Goal: Communication & Community: Answer question/provide support

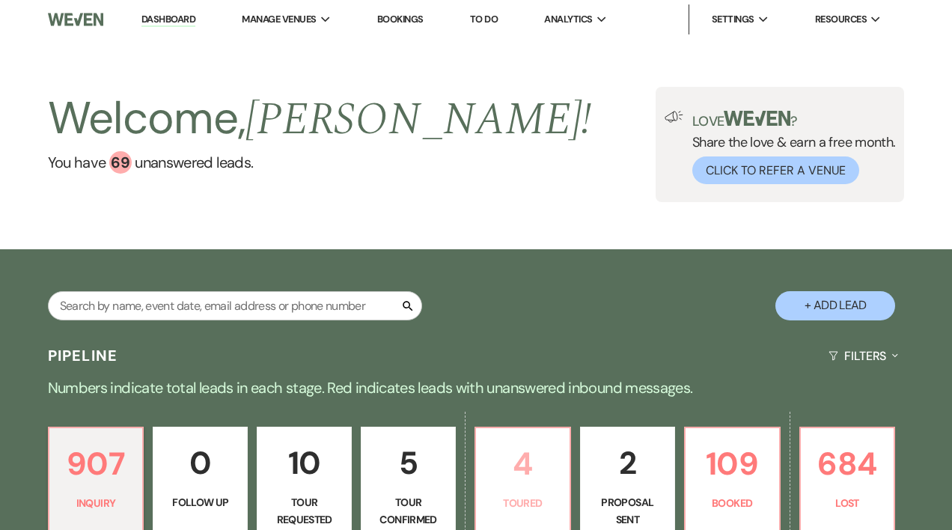
click at [525, 461] on p "4" at bounding box center [523, 463] width 76 height 50
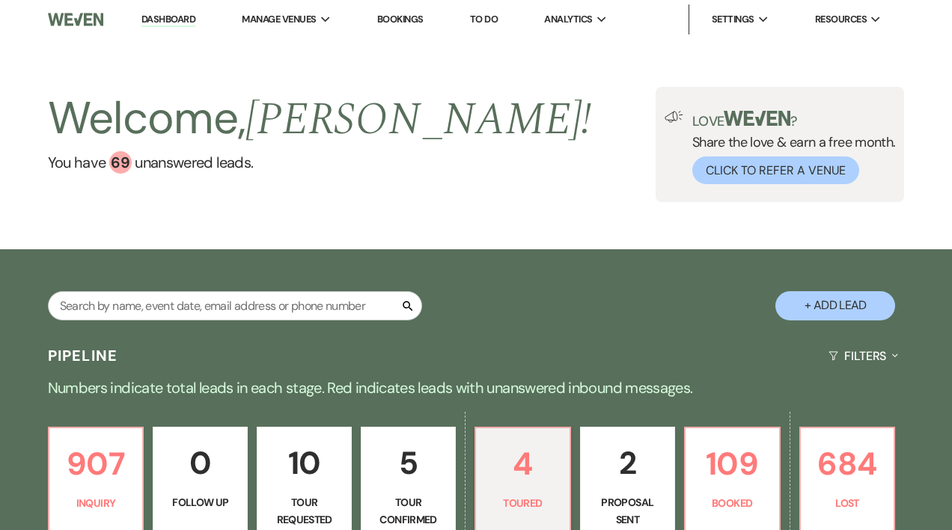
select select "5"
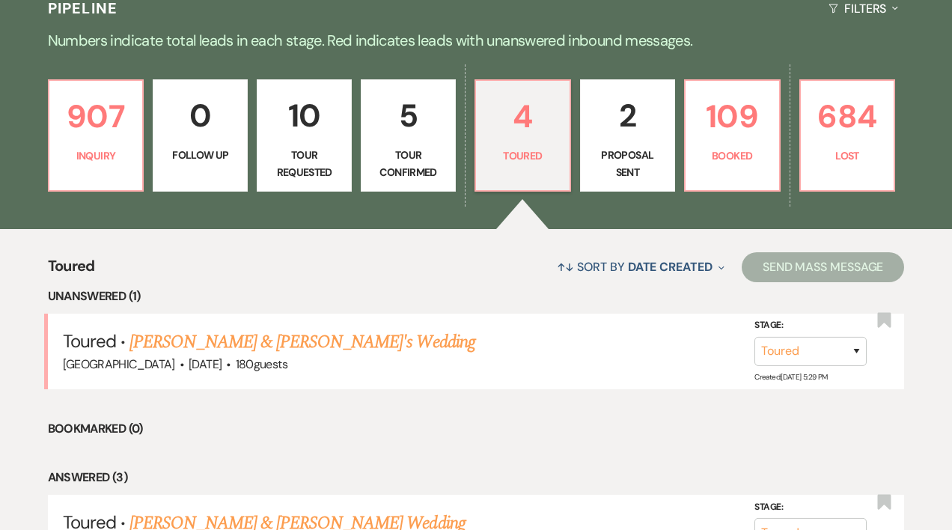
scroll to position [349, 0]
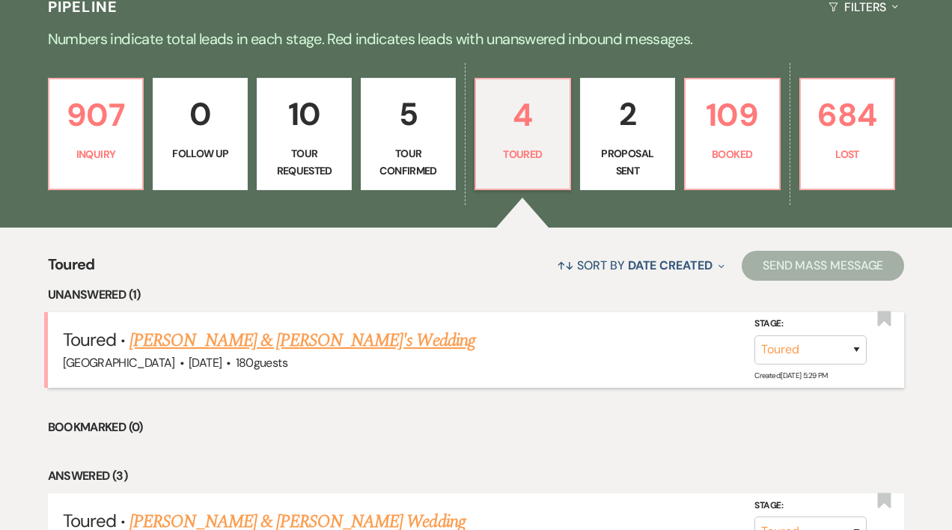
click at [334, 340] on link "[PERSON_NAME] & [PERSON_NAME]'s Wedding" at bounding box center [302, 340] width 346 height 27
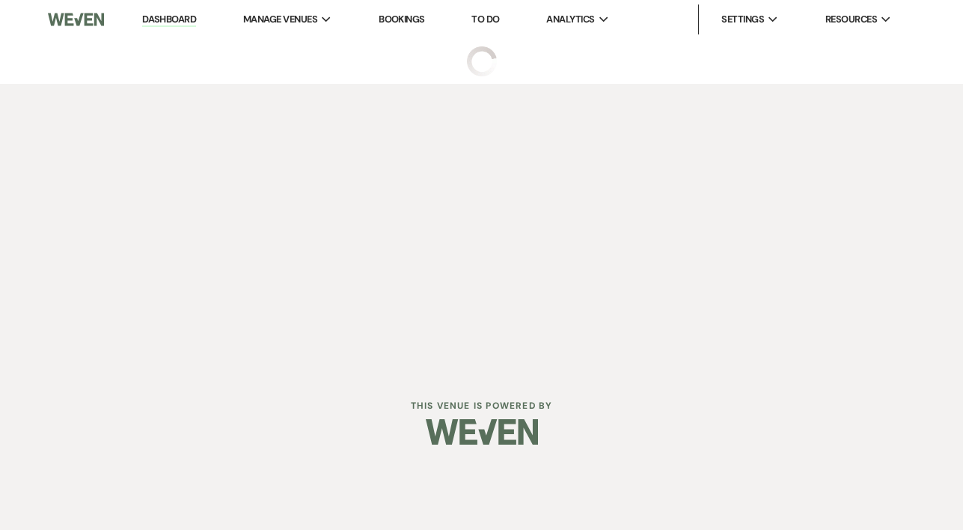
select select "5"
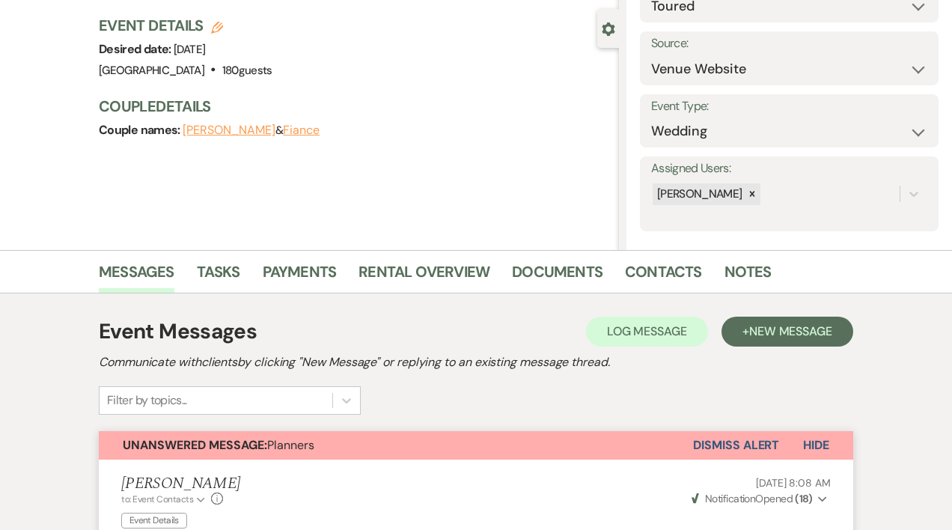
scroll to position [117, 0]
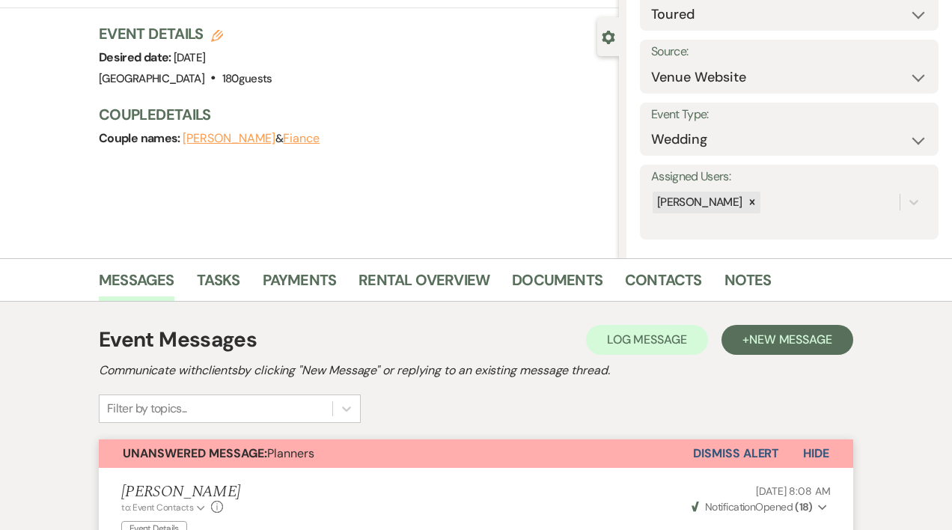
click at [755, 445] on button "Dismiss Alert" at bounding box center [736, 453] width 86 height 28
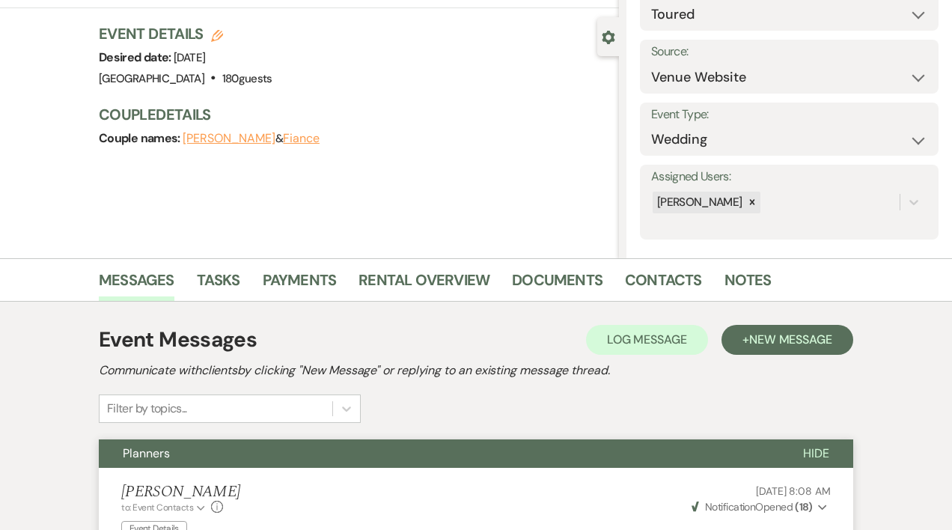
scroll to position [0, 0]
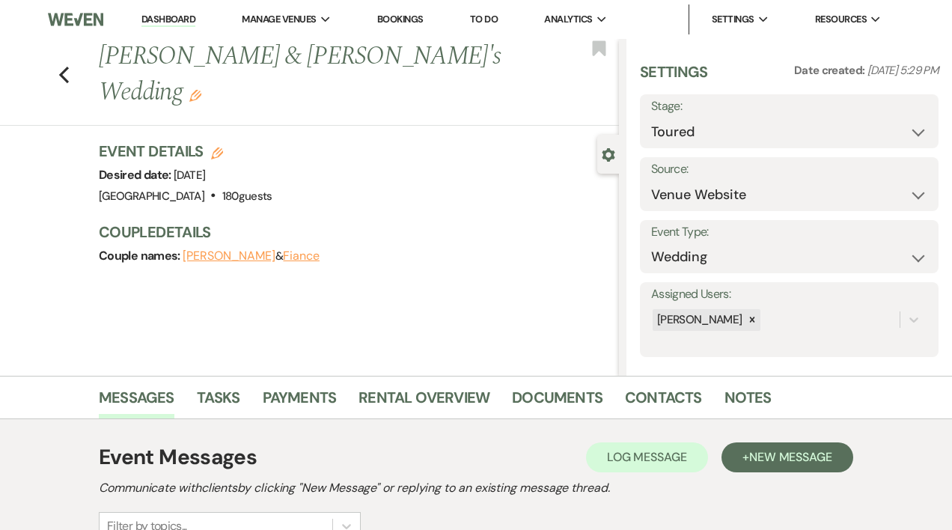
click at [181, 22] on link "Dashboard" at bounding box center [168, 20] width 54 height 14
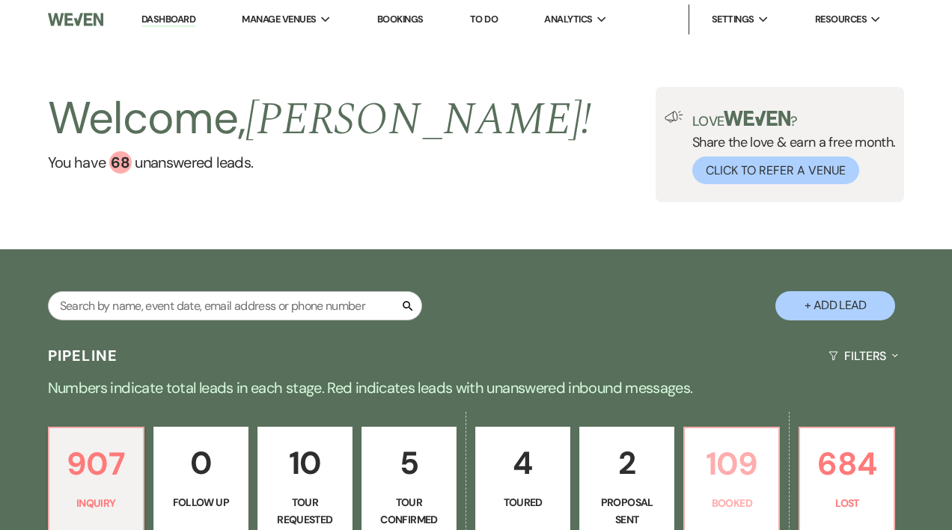
click at [771, 478] on link "109 Booked" at bounding box center [731, 482] width 97 height 112
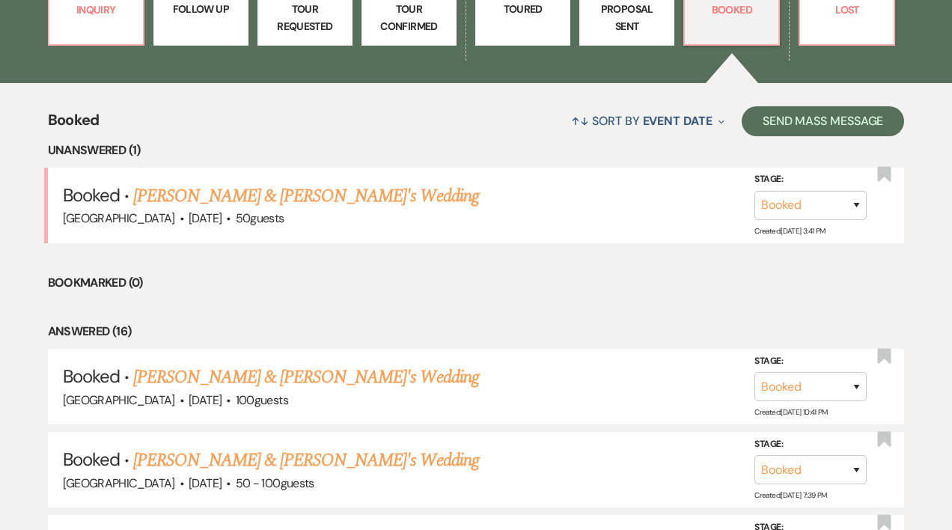
scroll to position [482, 0]
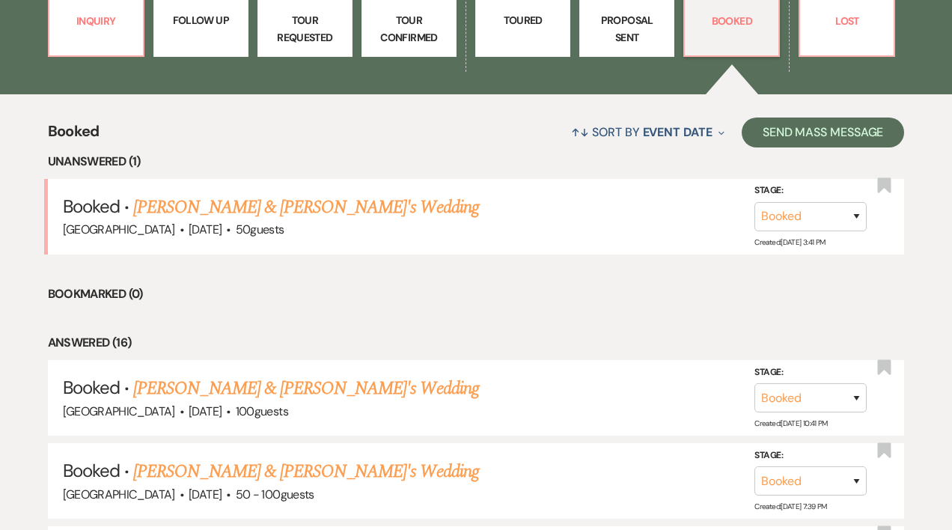
click at [396, 29] on p "Tour Confirmed" at bounding box center [409, 29] width 76 height 34
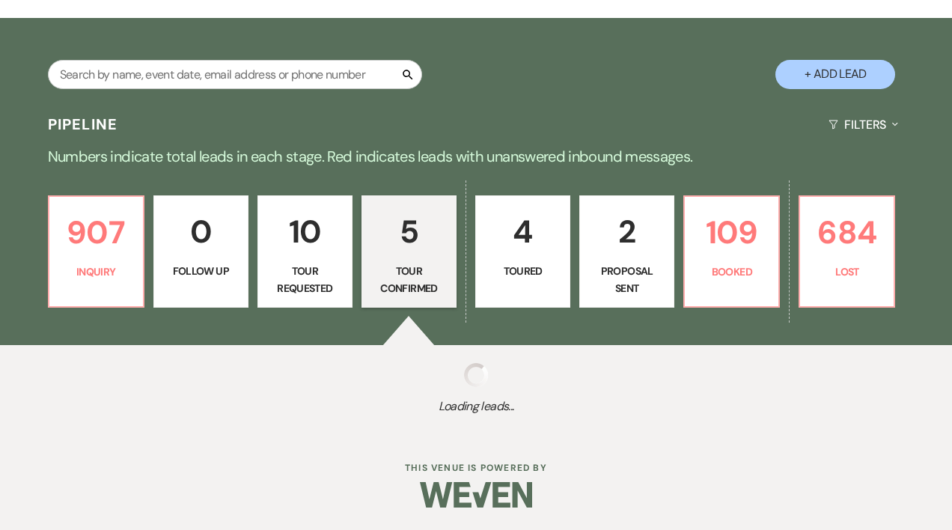
scroll to position [482, 0]
select select "4"
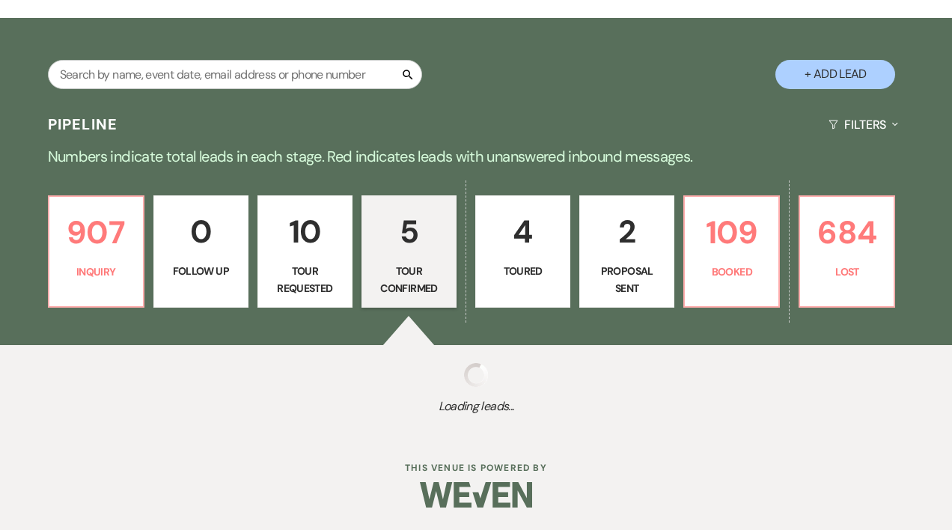
select select "4"
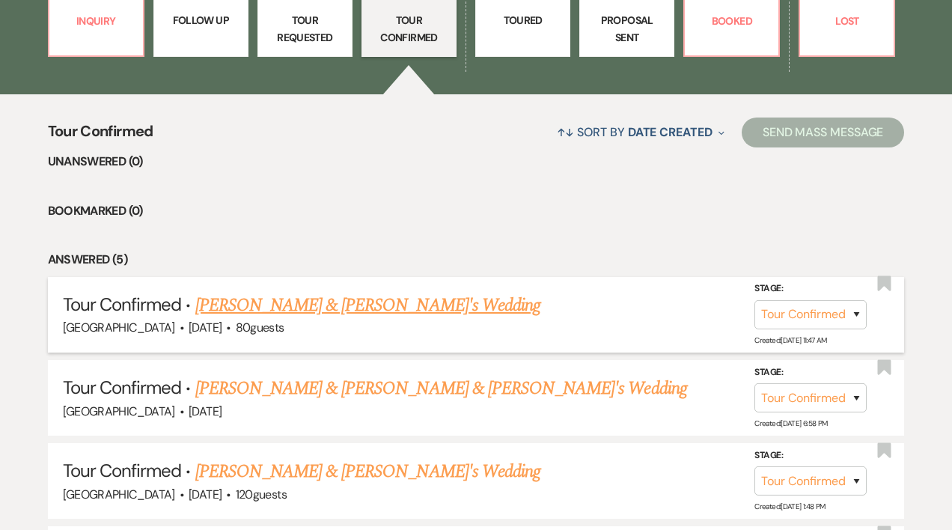
click at [338, 304] on link "[PERSON_NAME] & [PERSON_NAME]'s Wedding" at bounding box center [368, 305] width 346 height 27
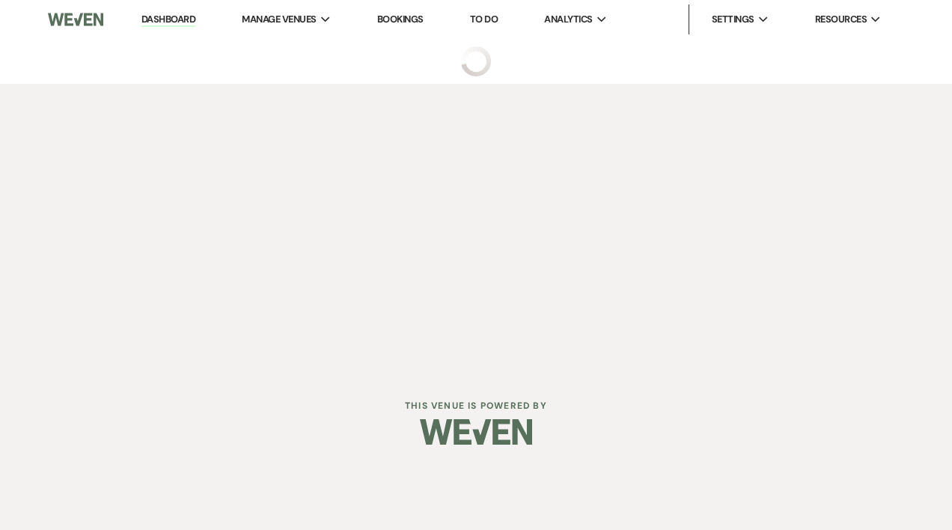
select select "4"
select select "5"
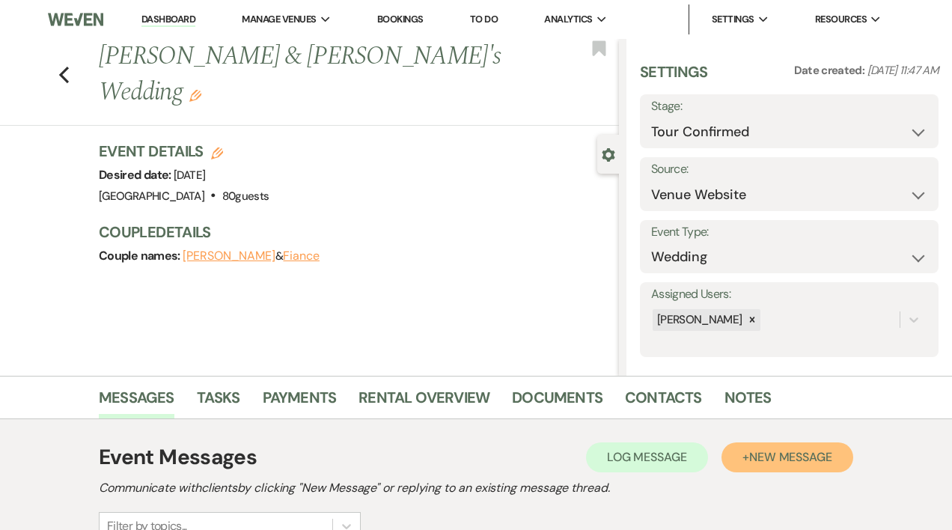
click at [763, 457] on span "New Message" at bounding box center [790, 457] width 83 height 16
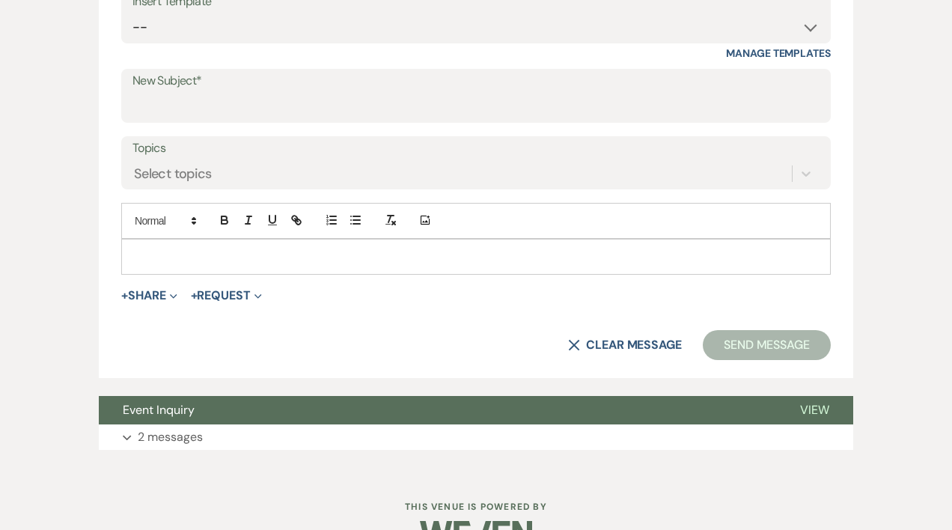
scroll to position [733, 0]
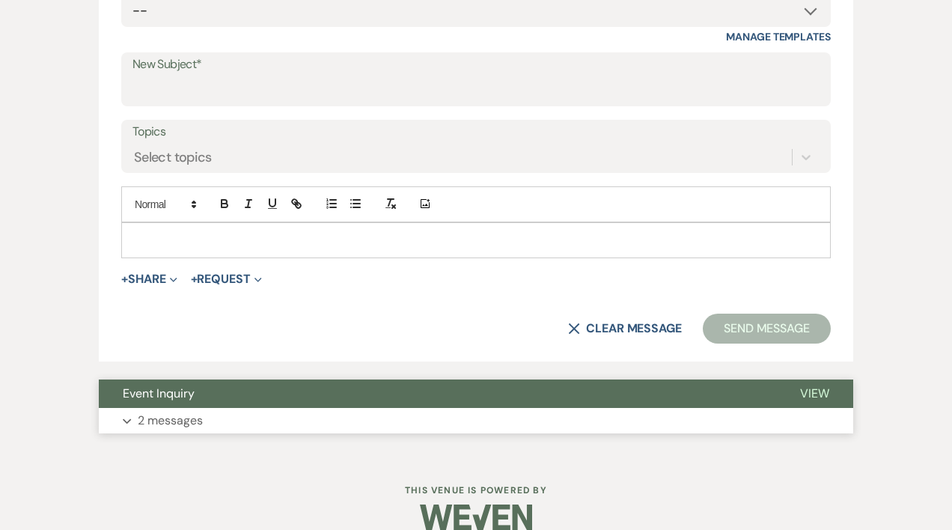
click at [568, 421] on button "Expand 2 messages" at bounding box center [476, 420] width 754 height 25
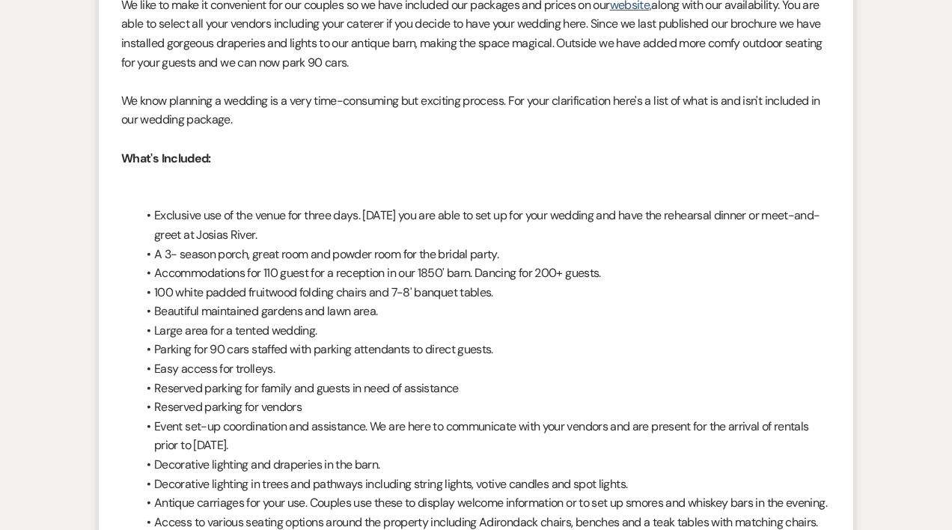
scroll to position [2517, 0]
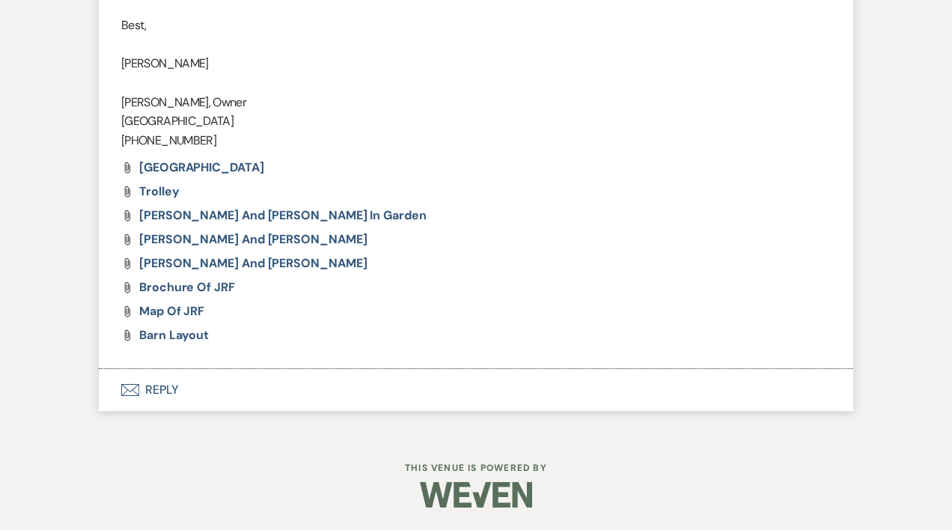
click at [180, 379] on button "Envelope Reply" at bounding box center [476, 390] width 754 height 42
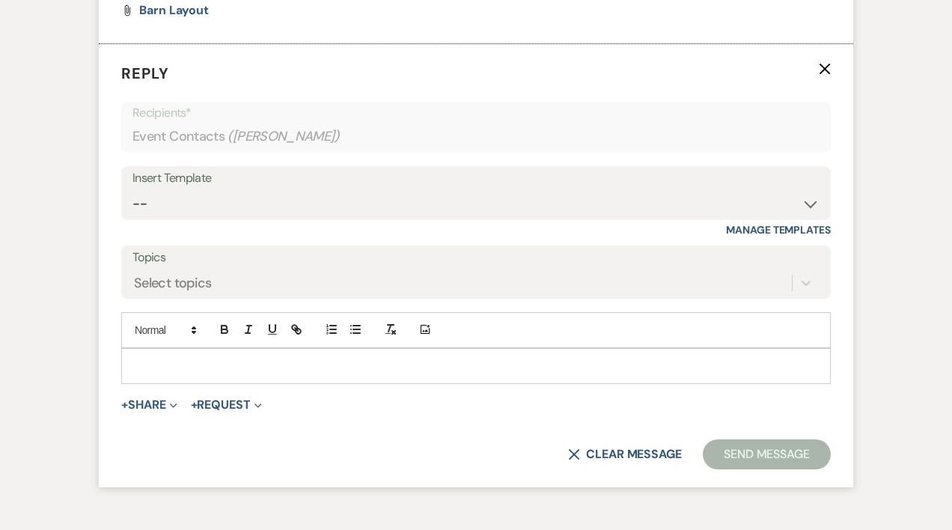
scroll to position [2842, 0]
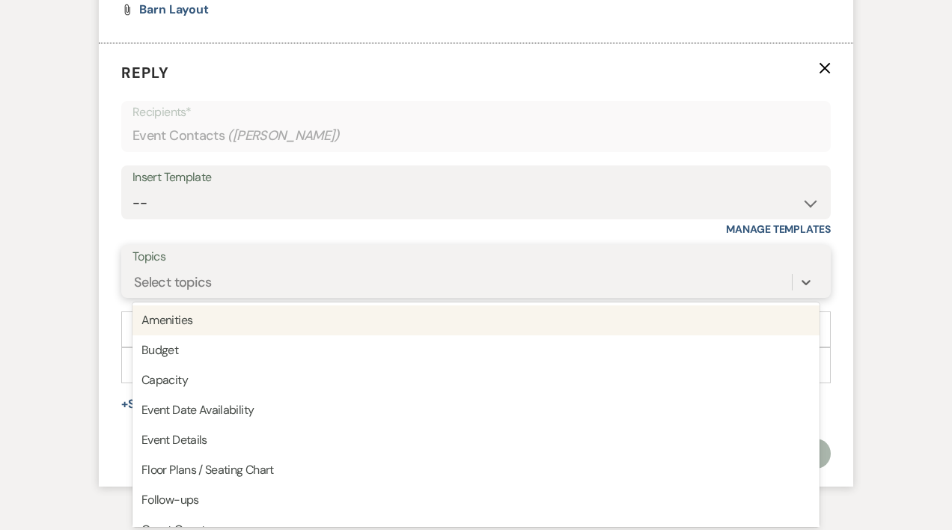
click at [203, 278] on div "Select topics" at bounding box center [173, 282] width 78 height 20
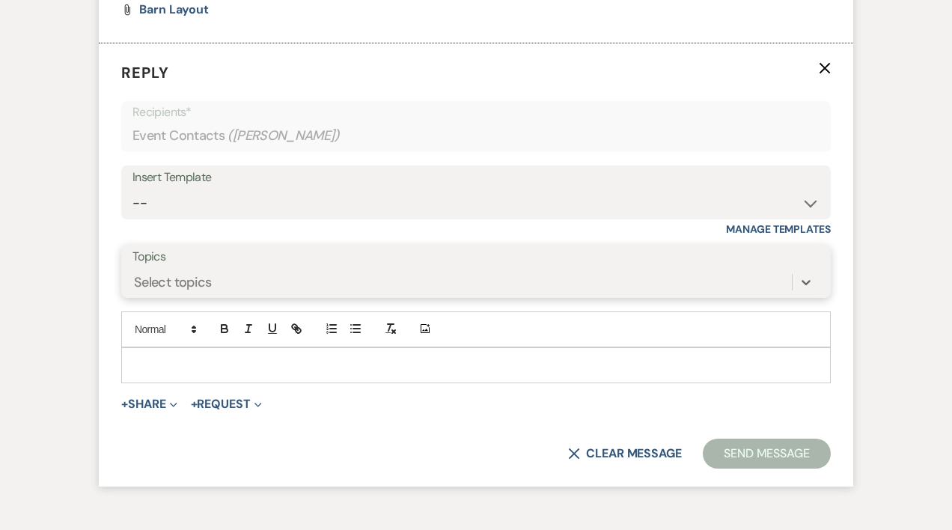
click at [203, 278] on div "Select topics" at bounding box center [173, 282] width 78 height 20
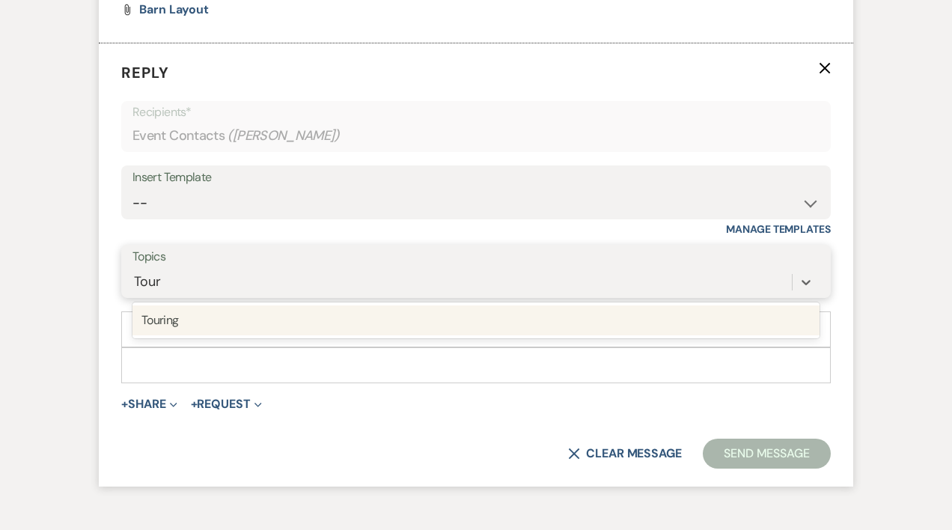
type input "Touri"
click at [183, 320] on div "Touring" at bounding box center [475, 320] width 687 height 30
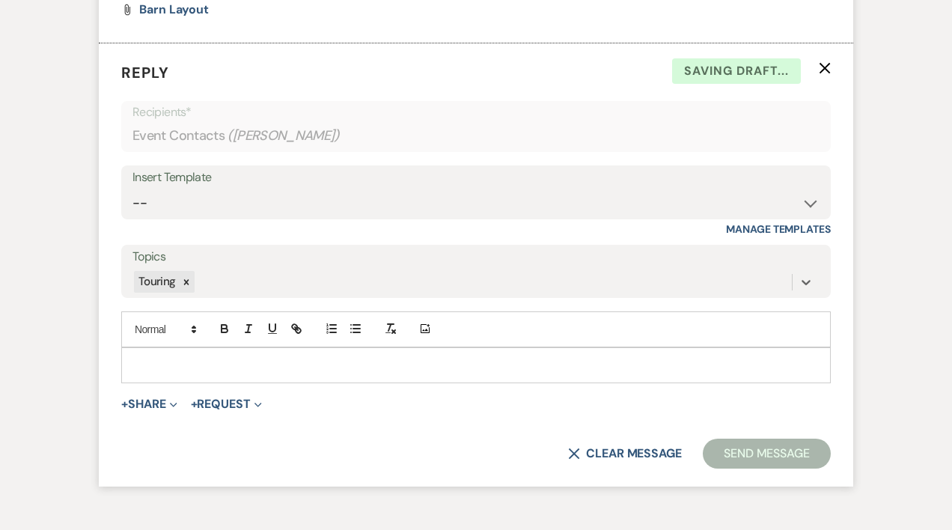
click at [177, 366] on p at bounding box center [475, 365] width 685 height 16
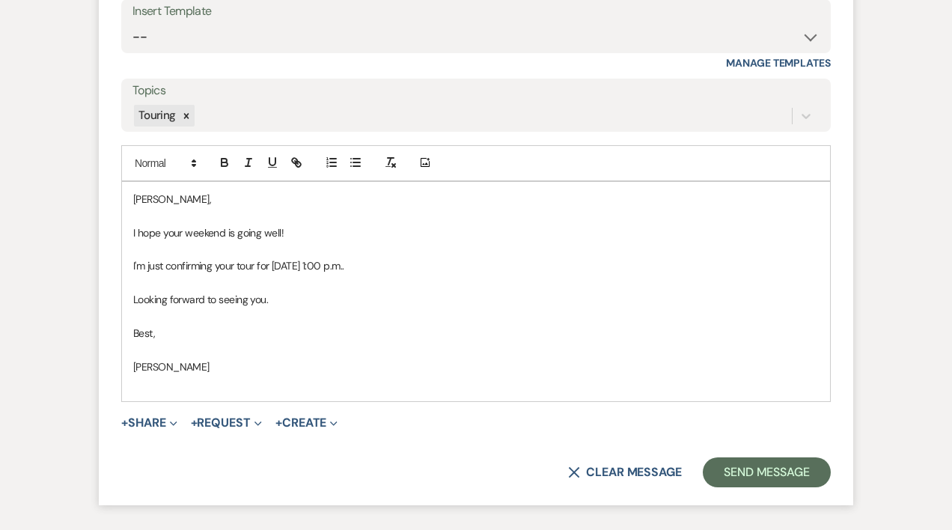
scroll to position [3011, 0]
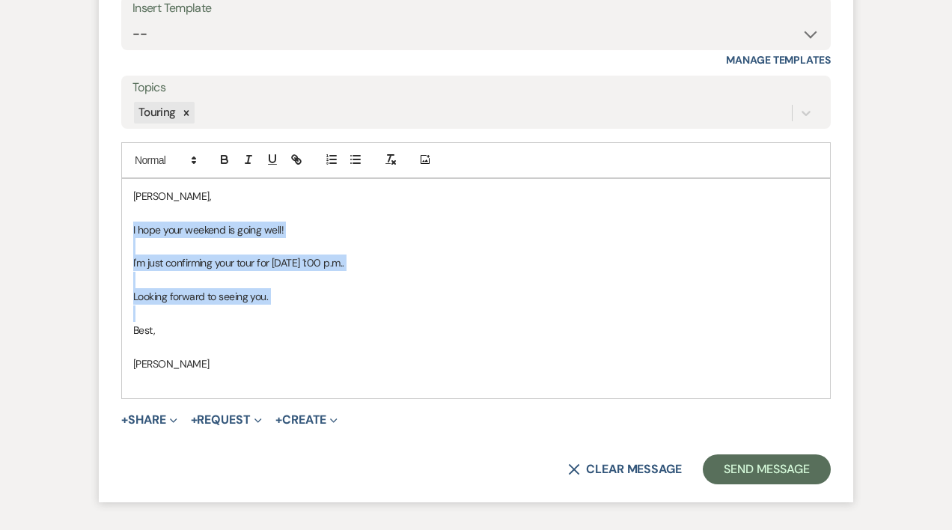
drag, startPoint x: 129, startPoint y: 230, endPoint x: 272, endPoint y: 317, distance: 167.2
click at [272, 317] on div "[PERSON_NAME], I hope your weekend is going well! I'm just confirming your tour…" at bounding box center [476, 288] width 708 height 219
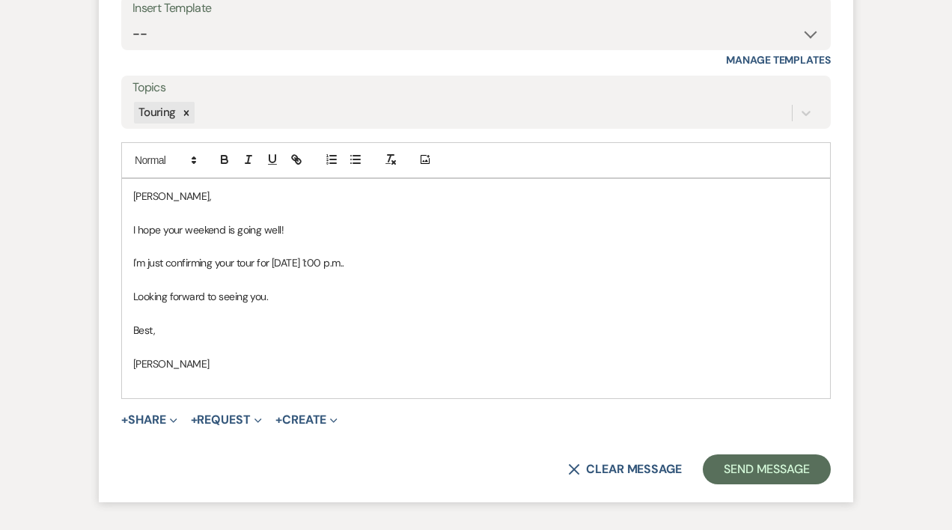
click at [215, 258] on p "I'm just confirming your tour for [DATE] 1:00 p.m.." at bounding box center [475, 262] width 685 height 16
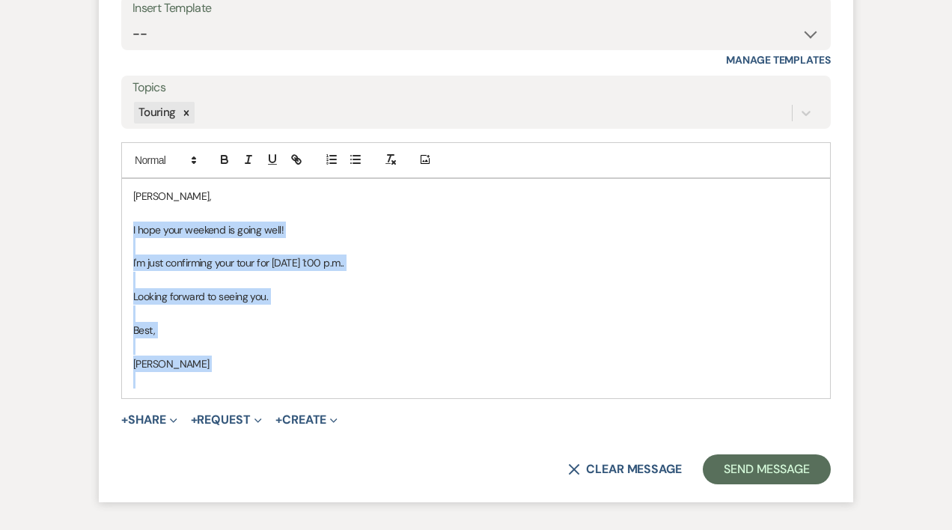
drag, startPoint x: 131, startPoint y: 227, endPoint x: 187, endPoint y: 402, distance: 183.8
click at [187, 402] on form "Reply X Draft Recipients* Event Contacts ( [PERSON_NAME] ) Insert Template -- W…" at bounding box center [476, 187] width 754 height 627
copy div "I hope your weekend is going well! I'm just confirming your tour for [DATE] 1:0…"
click at [768, 462] on button "Send Message" at bounding box center [766, 469] width 128 height 30
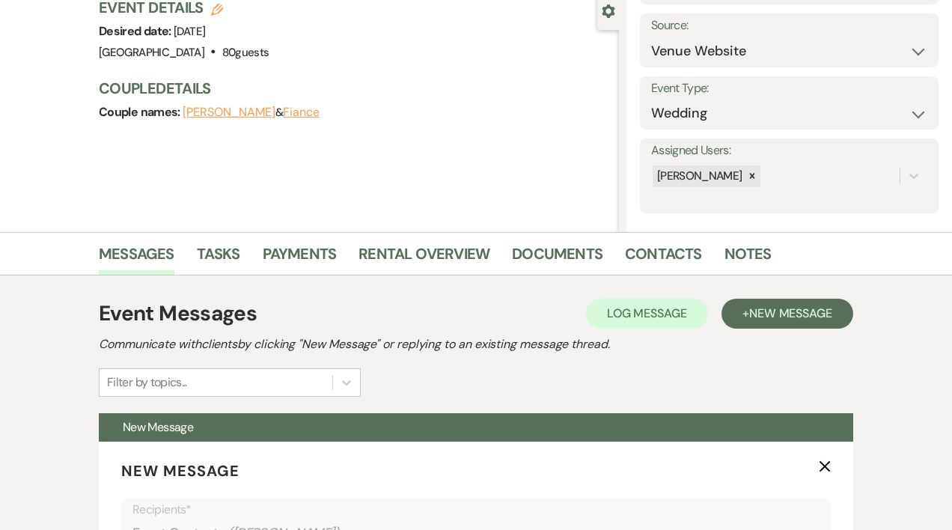
scroll to position [0, 0]
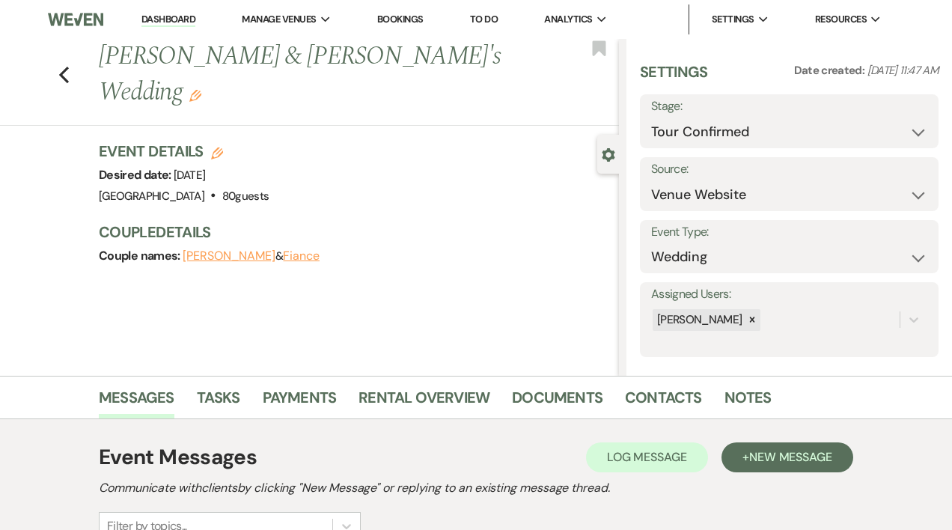
click at [174, 18] on link "Dashboard" at bounding box center [168, 20] width 54 height 14
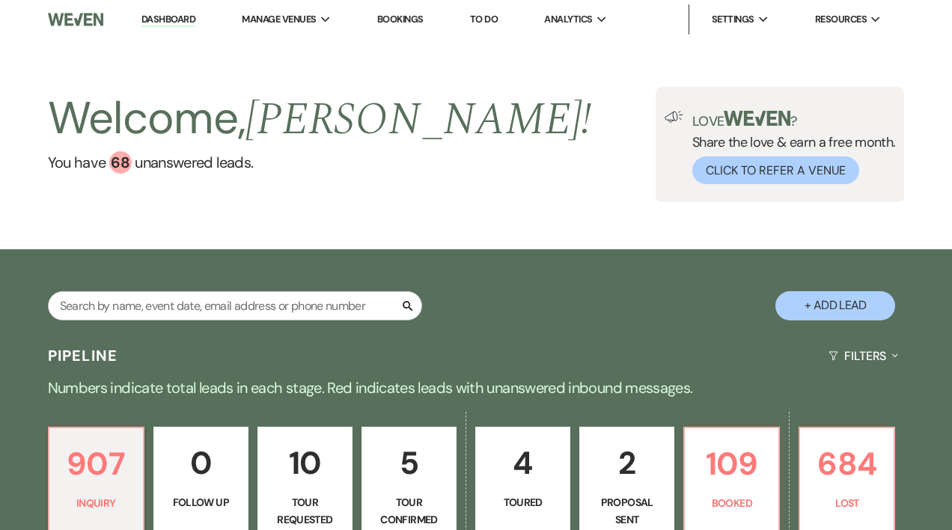
click at [438, 500] on p "Tour Confirmed" at bounding box center [409, 511] width 76 height 34
select select "4"
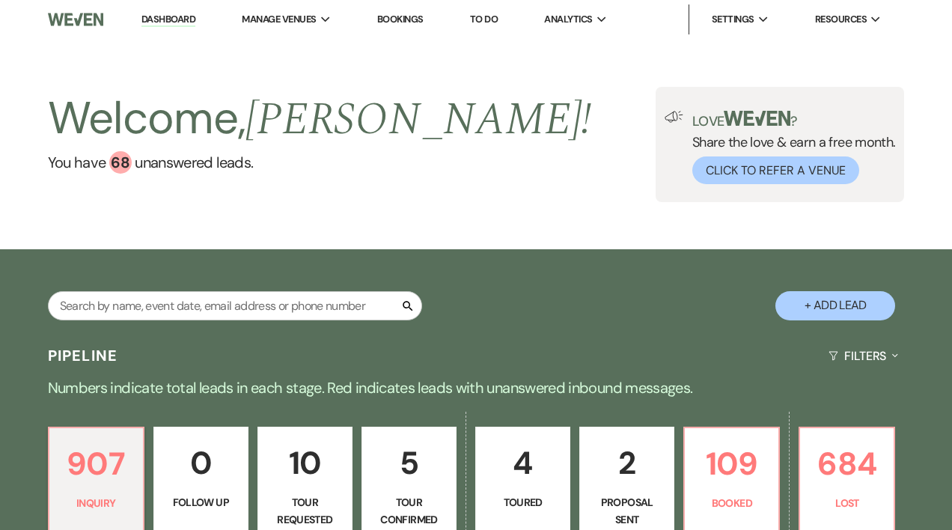
select select "4"
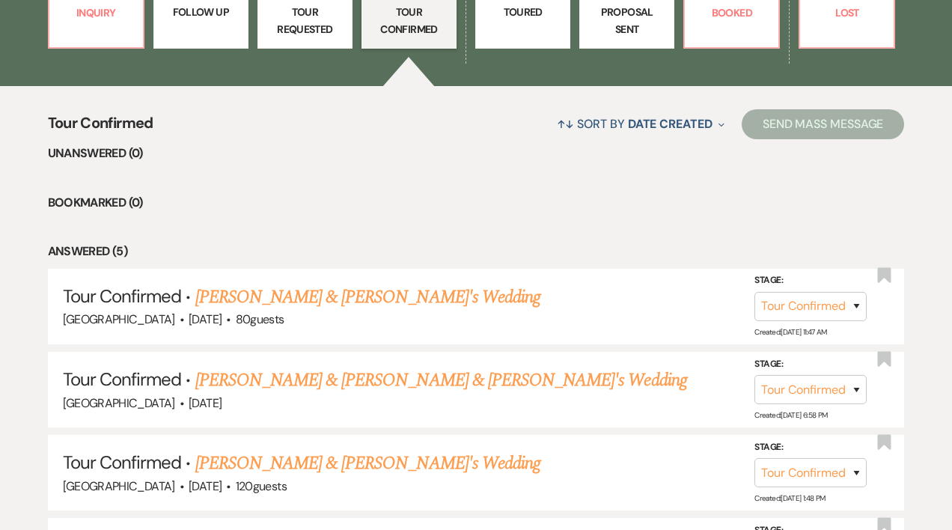
scroll to position [498, 0]
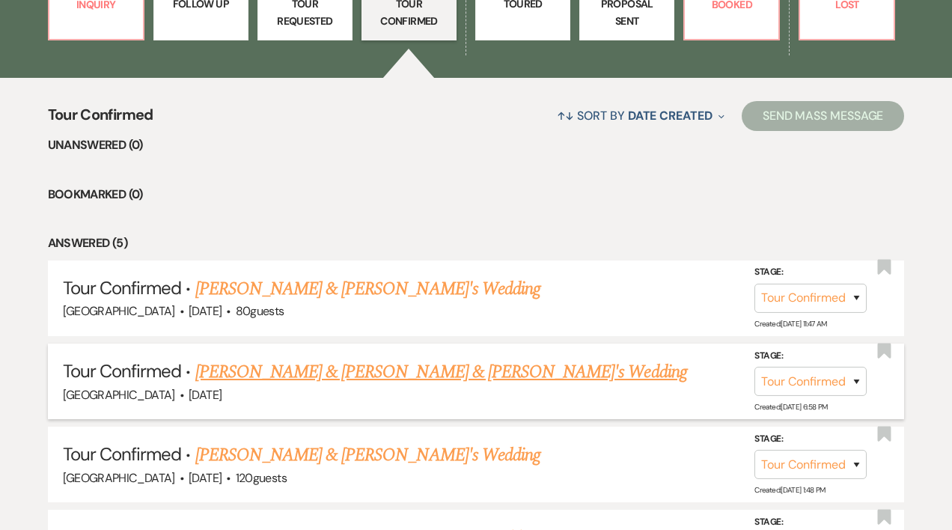
click at [357, 373] on link "[PERSON_NAME] & [PERSON_NAME] & [PERSON_NAME]'s Wedding" at bounding box center [440, 371] width 491 height 27
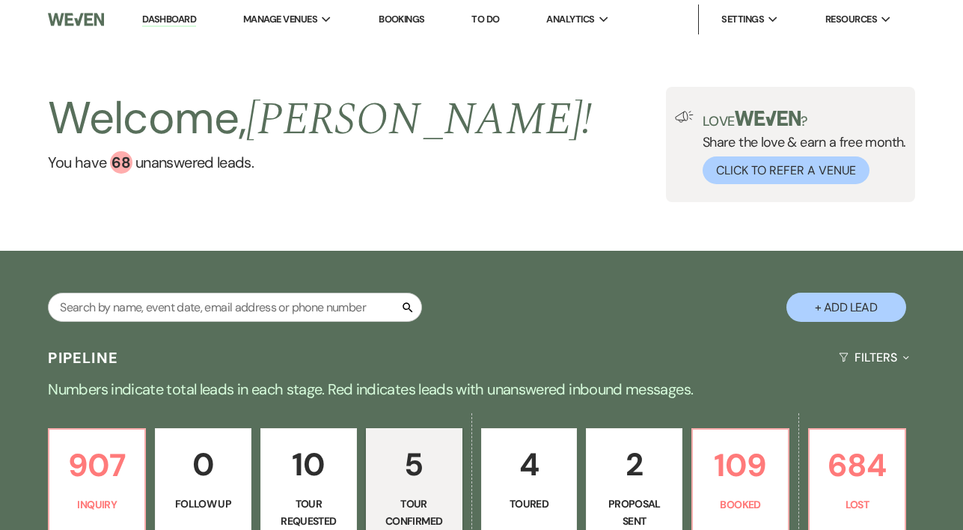
select select "4"
select select "5"
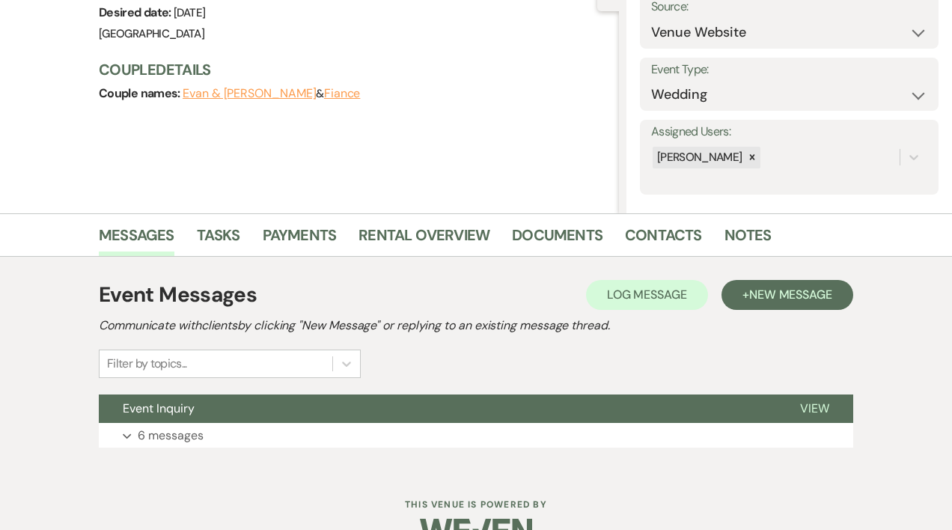
scroll to position [199, 0]
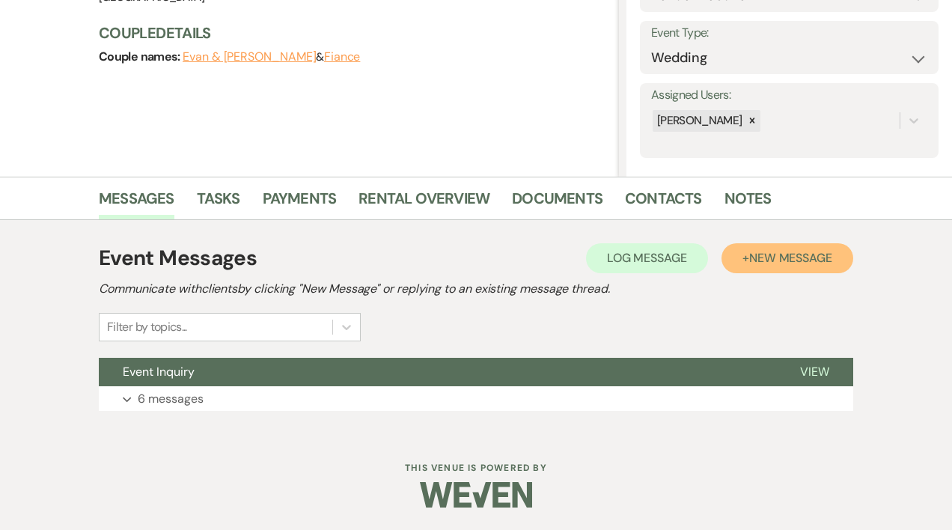
click at [802, 260] on span "New Message" at bounding box center [790, 258] width 83 height 16
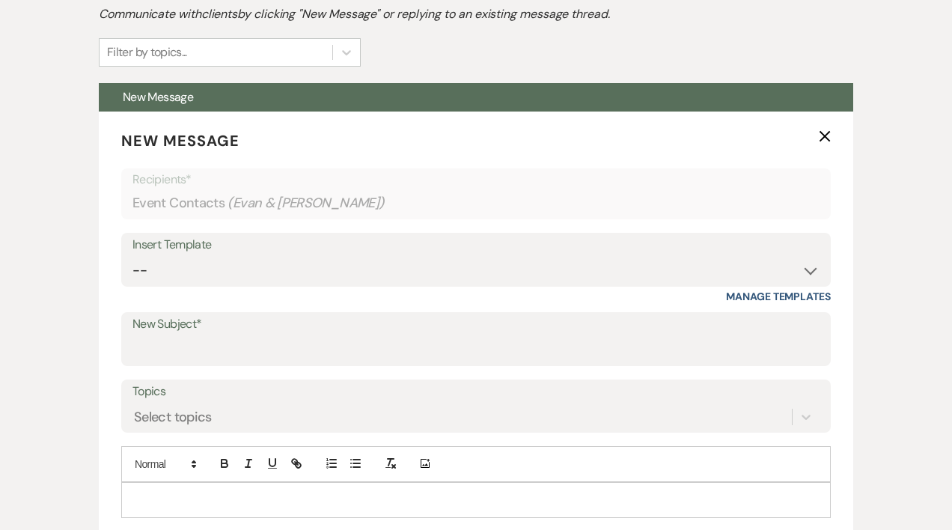
scroll to position [483, 0]
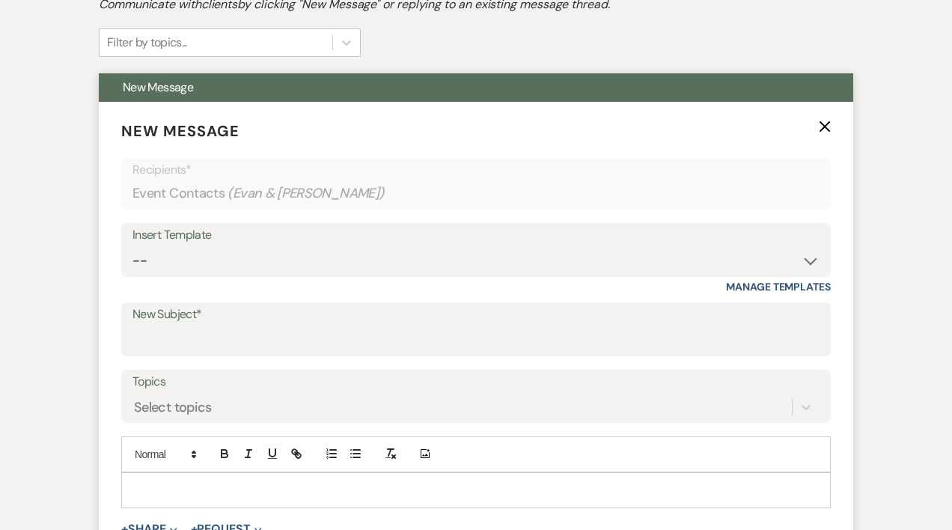
click at [239, 482] on p at bounding box center [475, 490] width 685 height 16
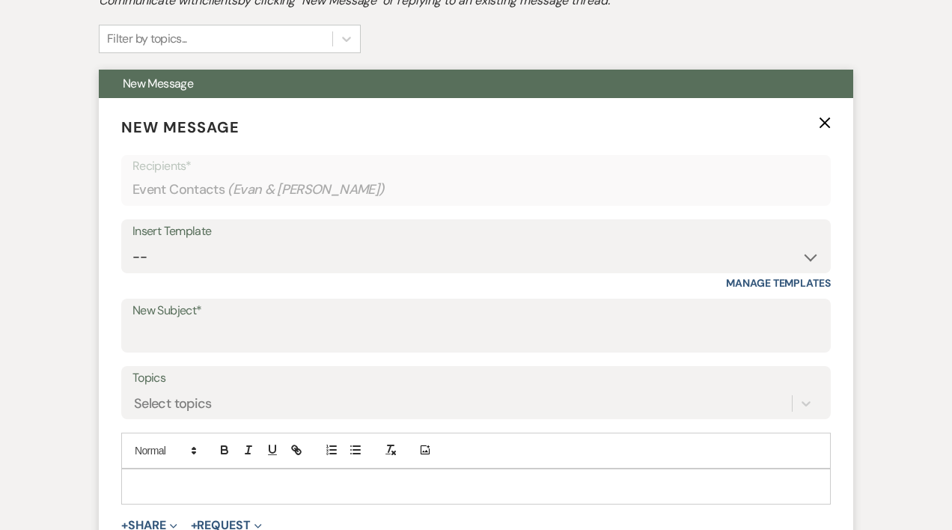
scroll to position [516, 0]
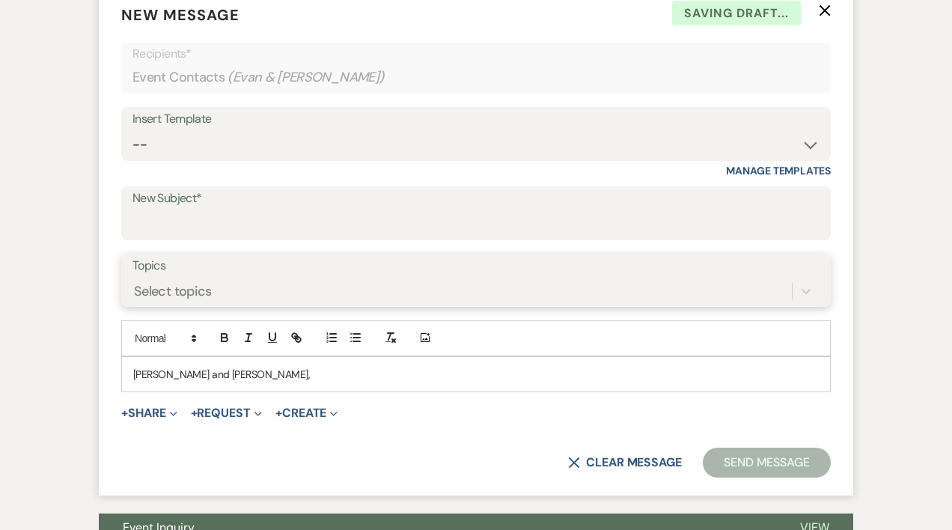
click at [156, 305] on div "Select topics" at bounding box center [475, 291] width 687 height 28
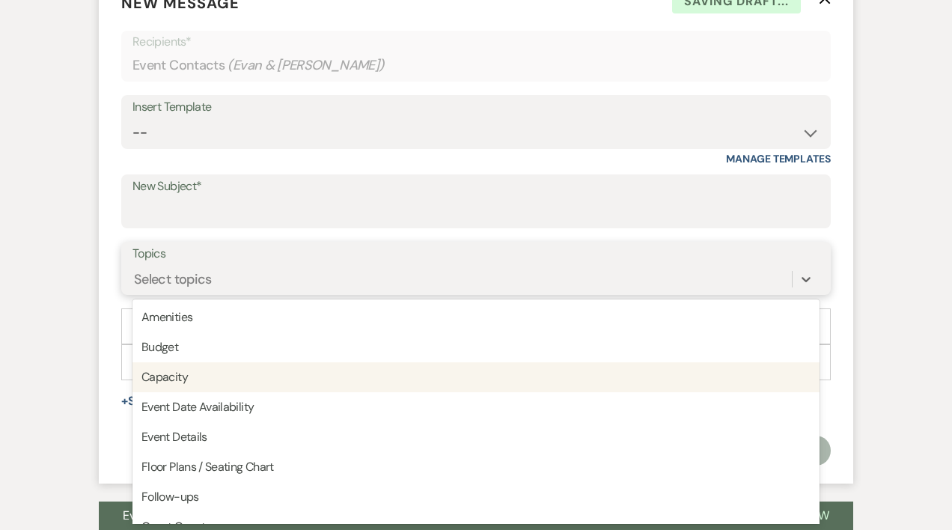
scroll to position [611, 0]
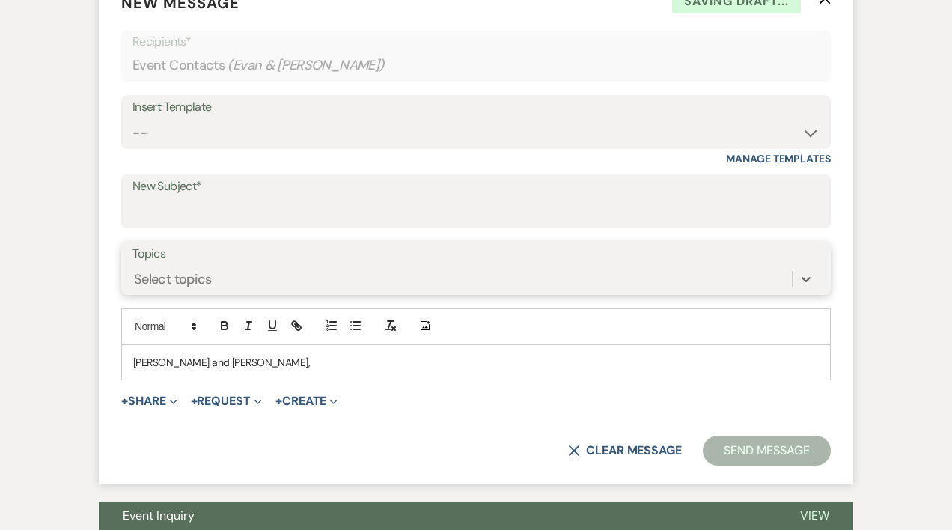
click at [158, 275] on div "Select topics" at bounding box center [173, 279] width 78 height 20
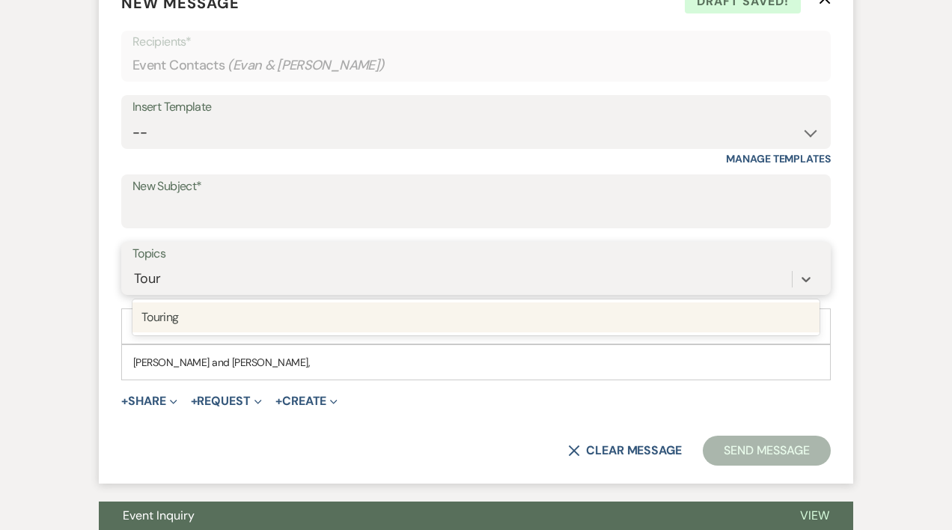
type input "Touri"
click at [165, 319] on div "Touring" at bounding box center [475, 317] width 687 height 30
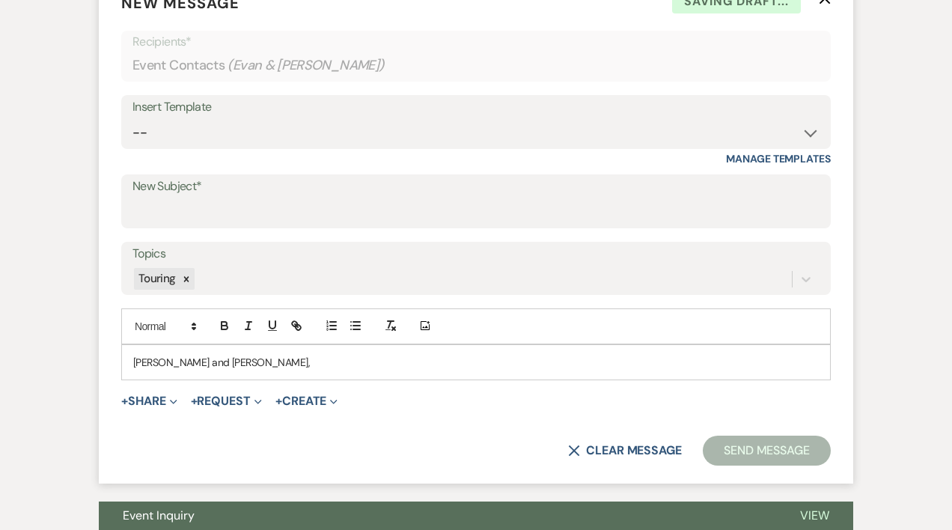
click at [230, 358] on p "[PERSON_NAME] and [PERSON_NAME]," at bounding box center [475, 362] width 685 height 16
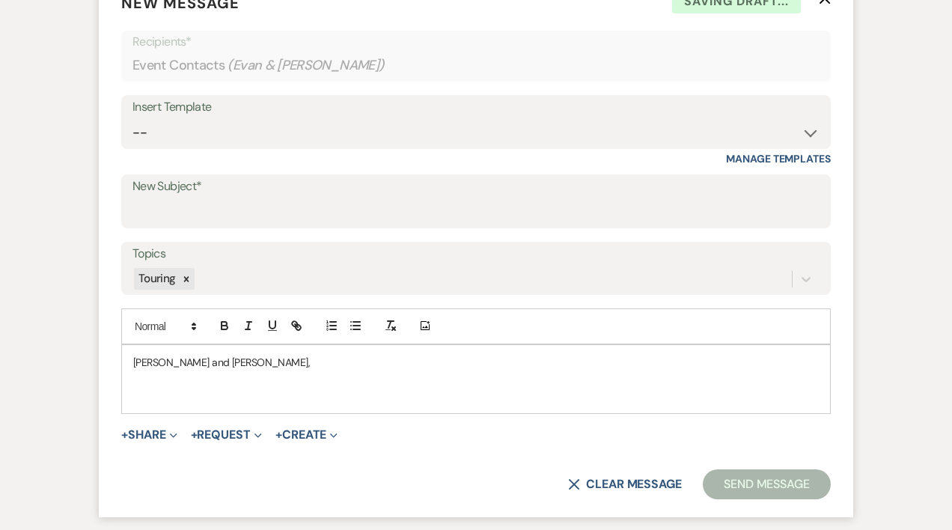
click at [133, 393] on p at bounding box center [475, 396] width 685 height 16
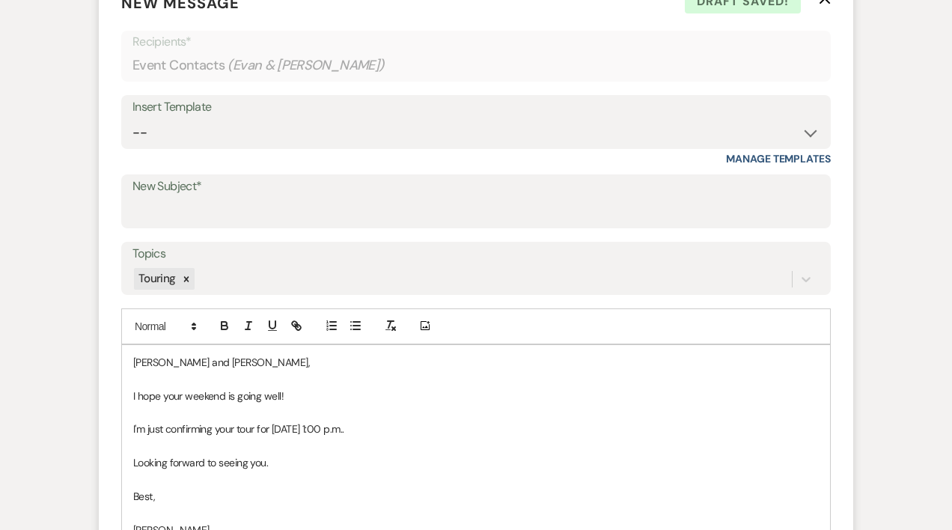
click at [415, 425] on p "I'm just confirming your tour for [DATE] 1:00 p.m.." at bounding box center [475, 428] width 685 height 16
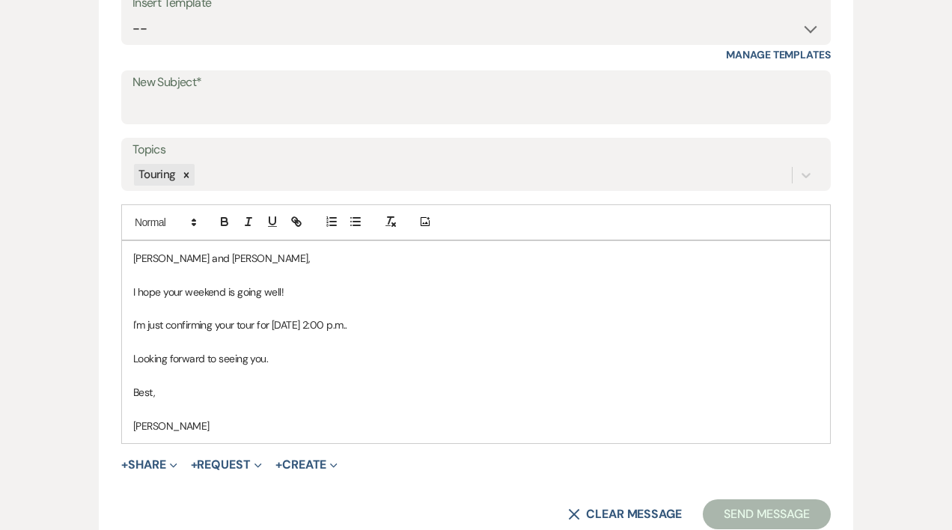
scroll to position [714, 0]
click at [195, 101] on input "New Subject*" at bounding box center [475, 108] width 687 height 29
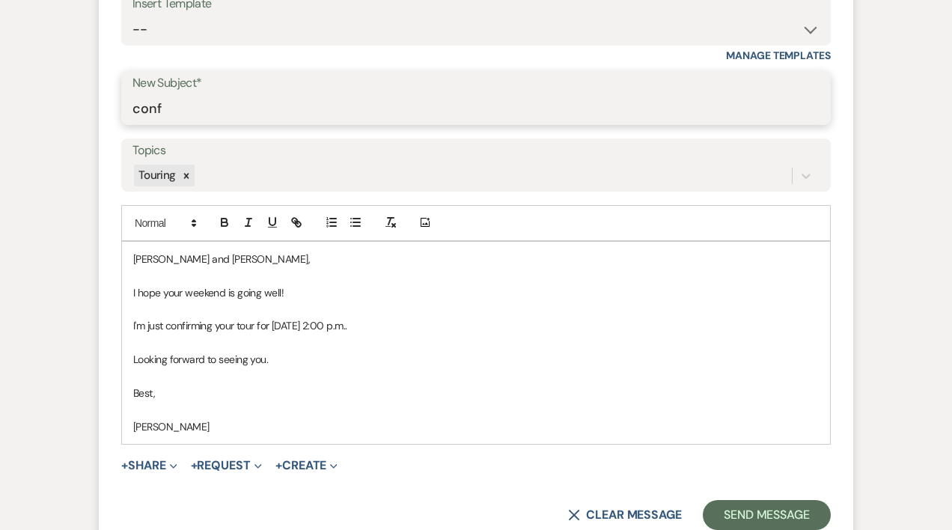
type input "Confirming Tour"
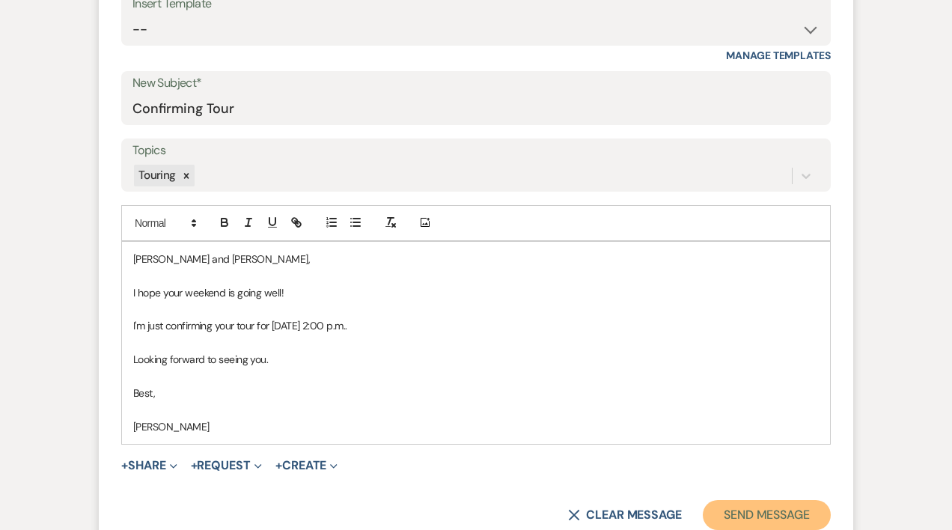
click at [753, 512] on button "Send Message" at bounding box center [766, 515] width 128 height 30
